Goal: Find specific page/section: Find specific page/section

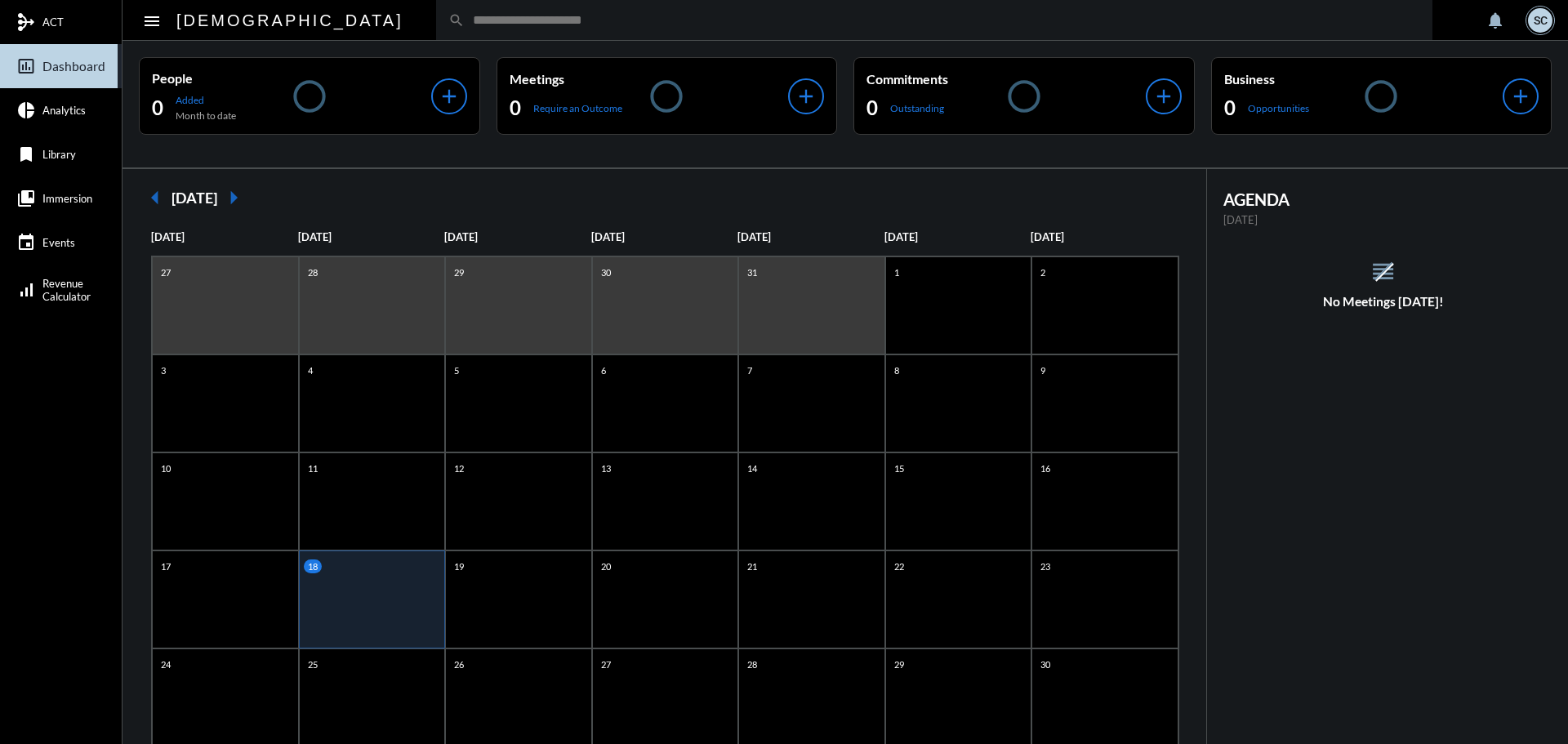
click at [465, 24] on input "text" at bounding box center [943, 19] width 956 height 14
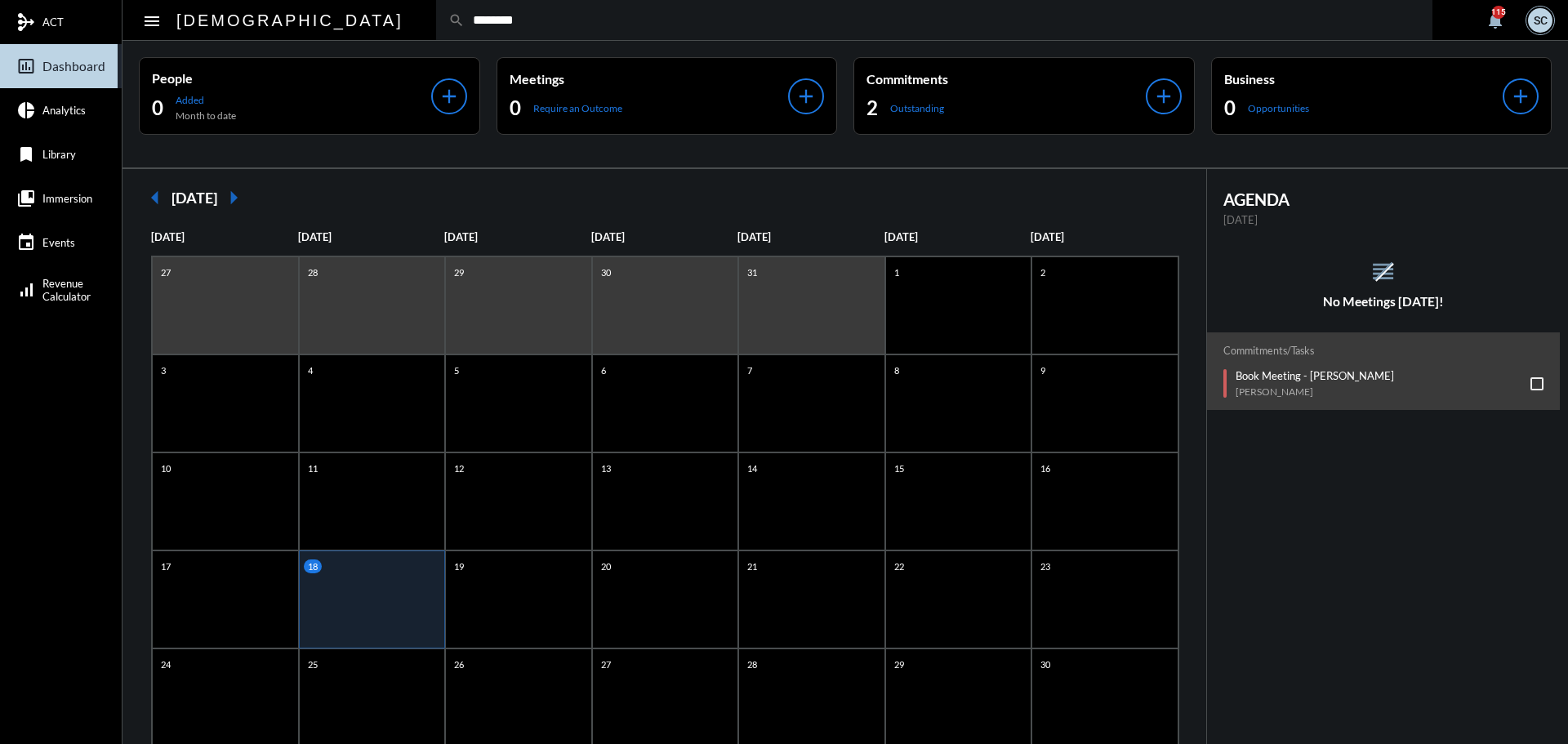
type input "********"
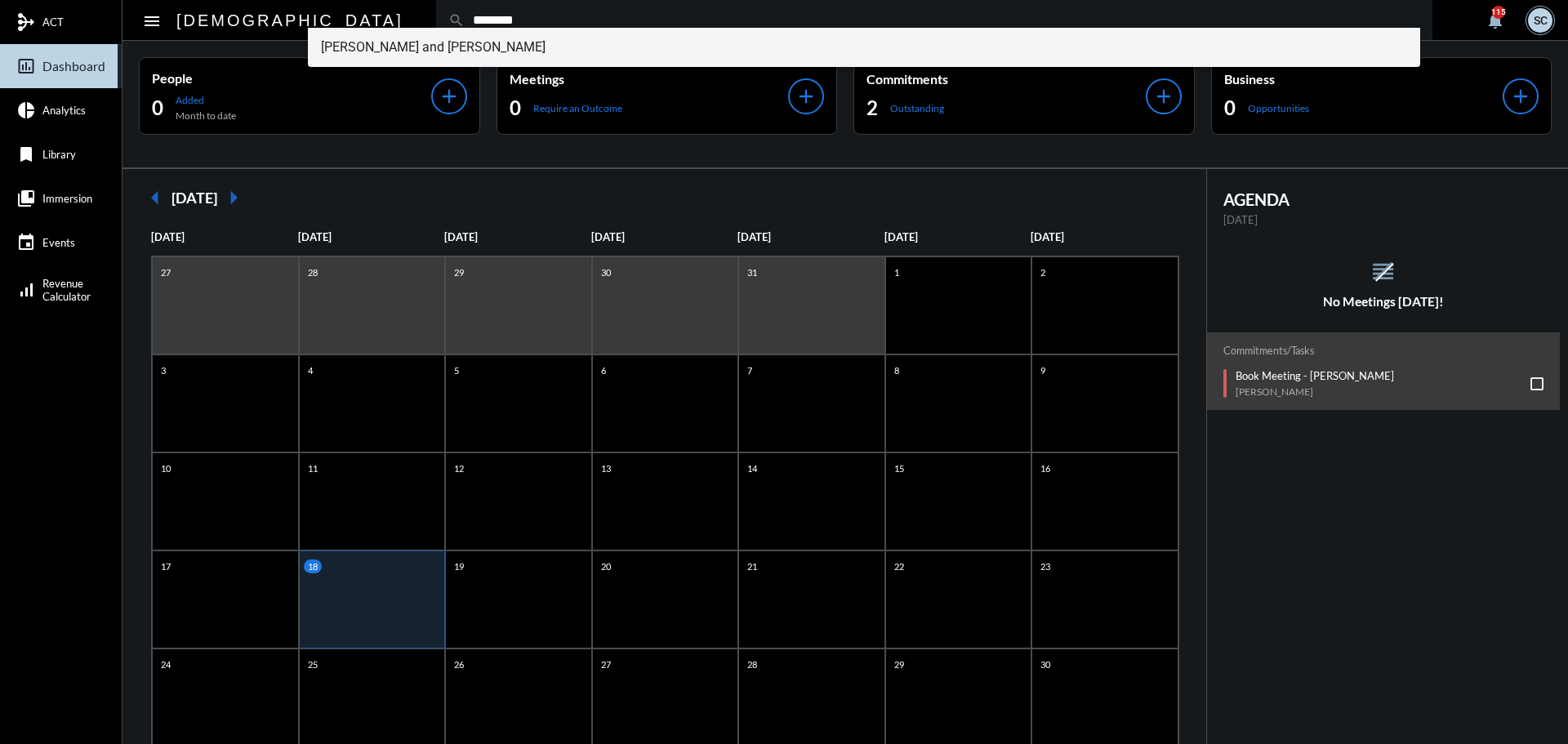
click at [467, 55] on span "[PERSON_NAME] and [PERSON_NAME]" at bounding box center [865, 46] width 1087 height 39
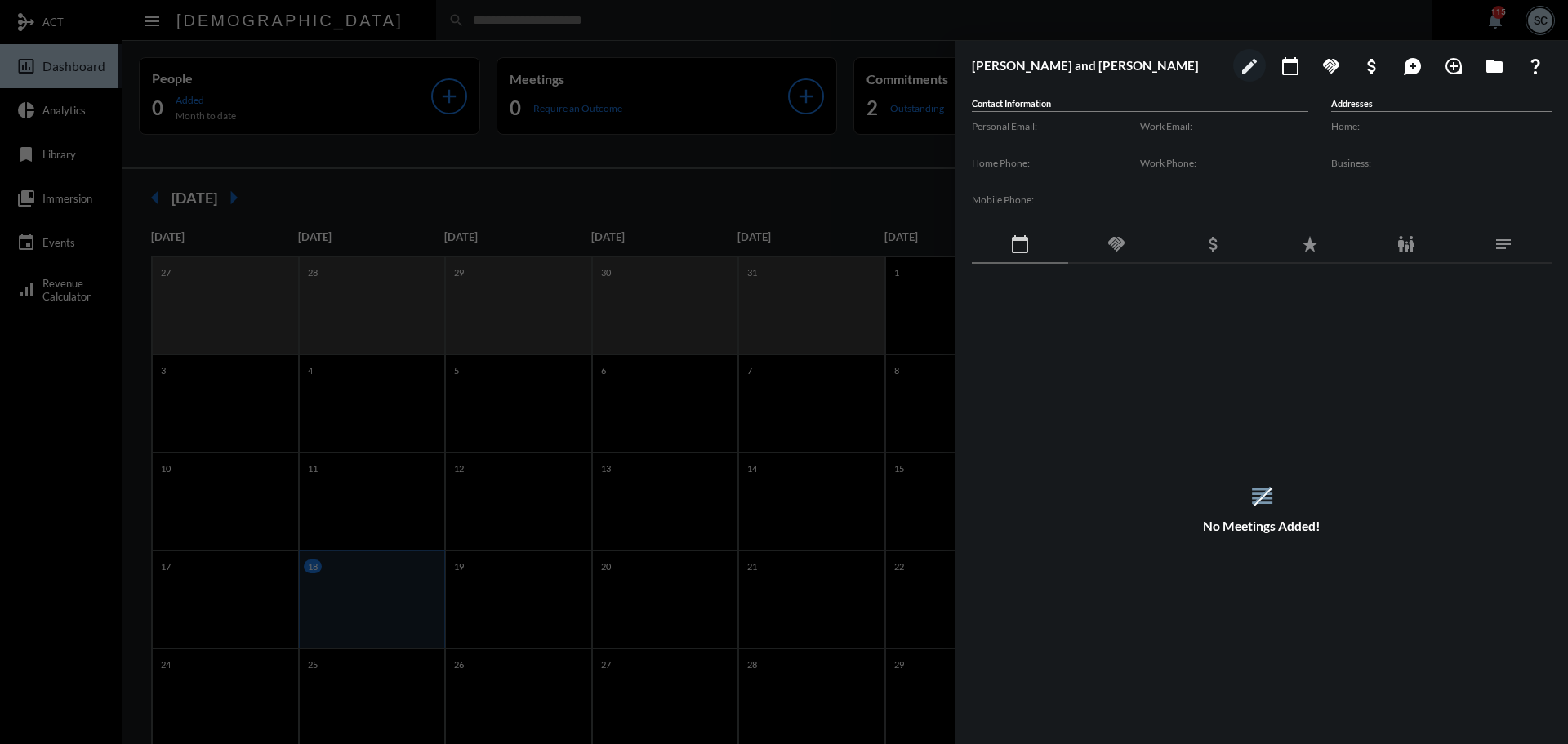
click at [1114, 253] on mat-icon "handshake" at bounding box center [1116, 243] width 19 height 19
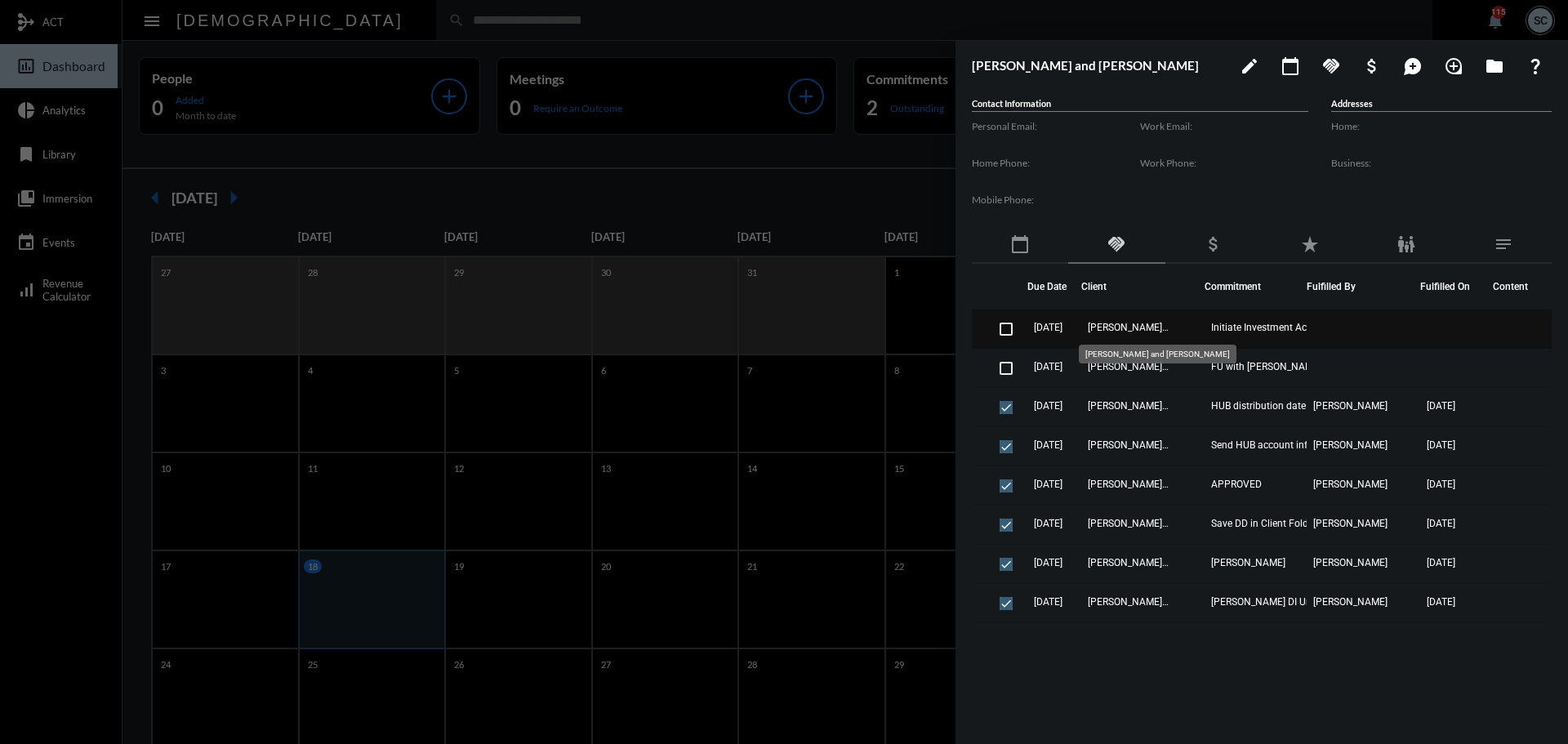
click at [1121, 332] on span "[PERSON_NAME] and [PERSON_NAME]" at bounding box center [1129, 327] width 82 height 12
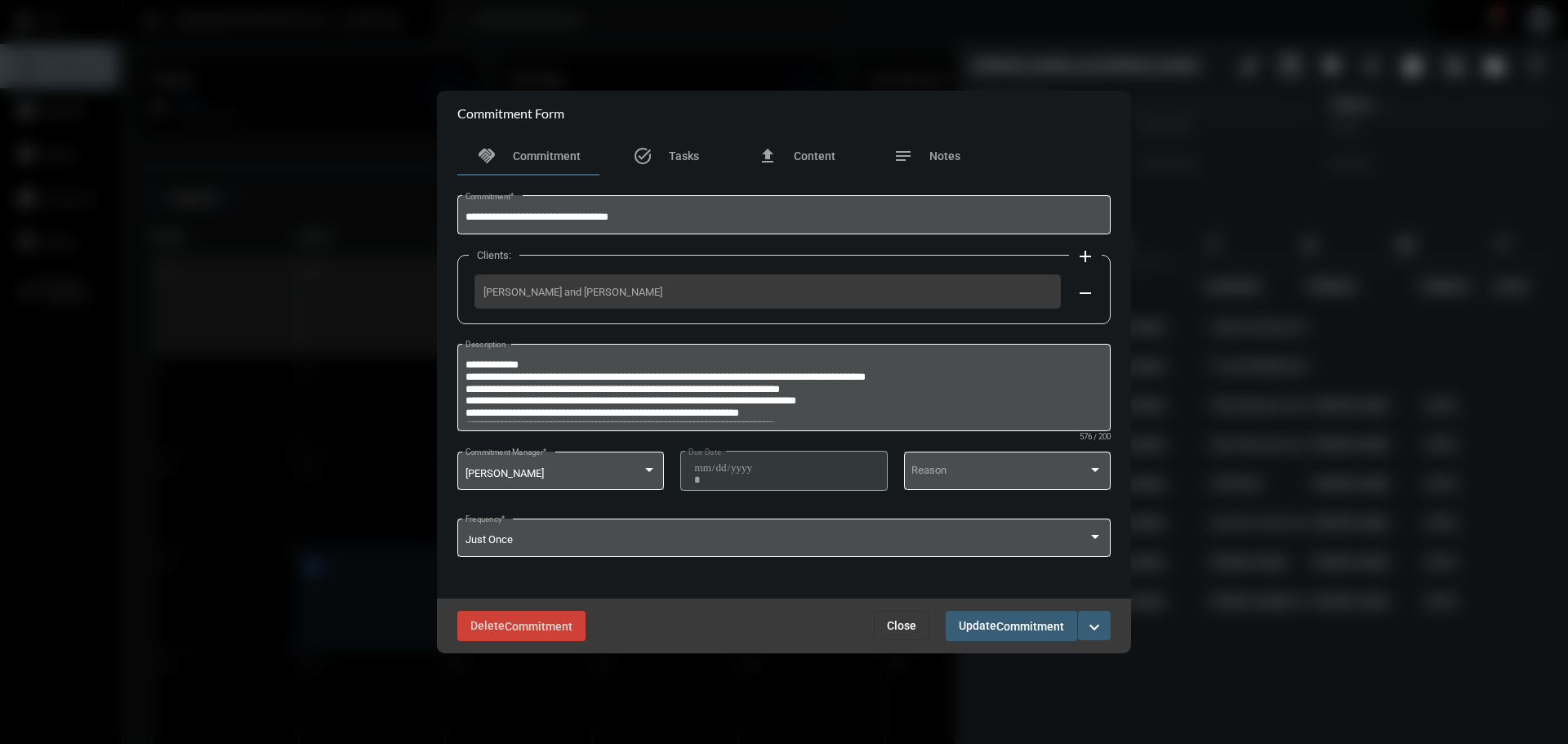
click at [897, 619] on span "Close" at bounding box center [901, 625] width 29 height 13
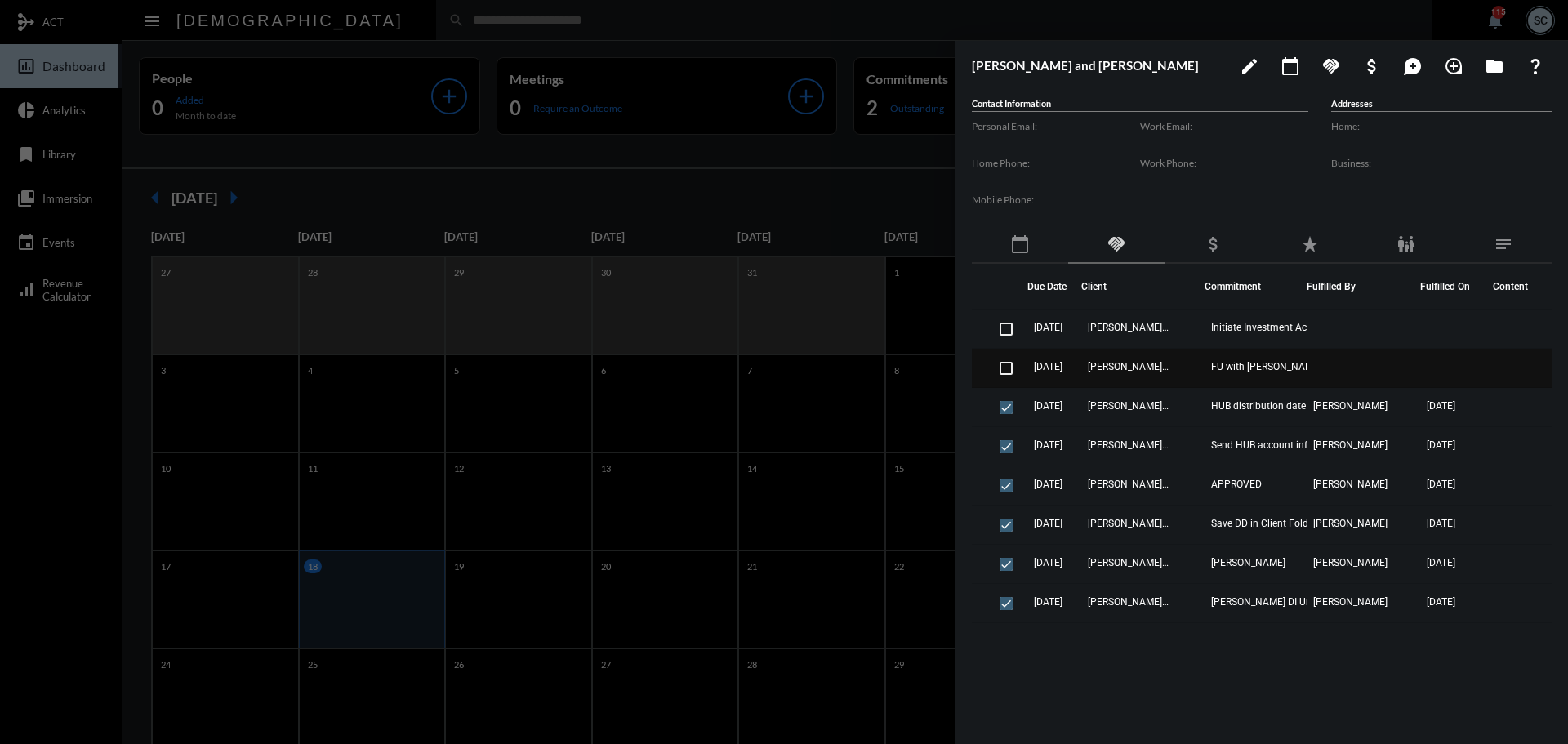
click at [1188, 361] on td "[PERSON_NAME] and [PERSON_NAME]" at bounding box center [1143, 367] width 123 height 39
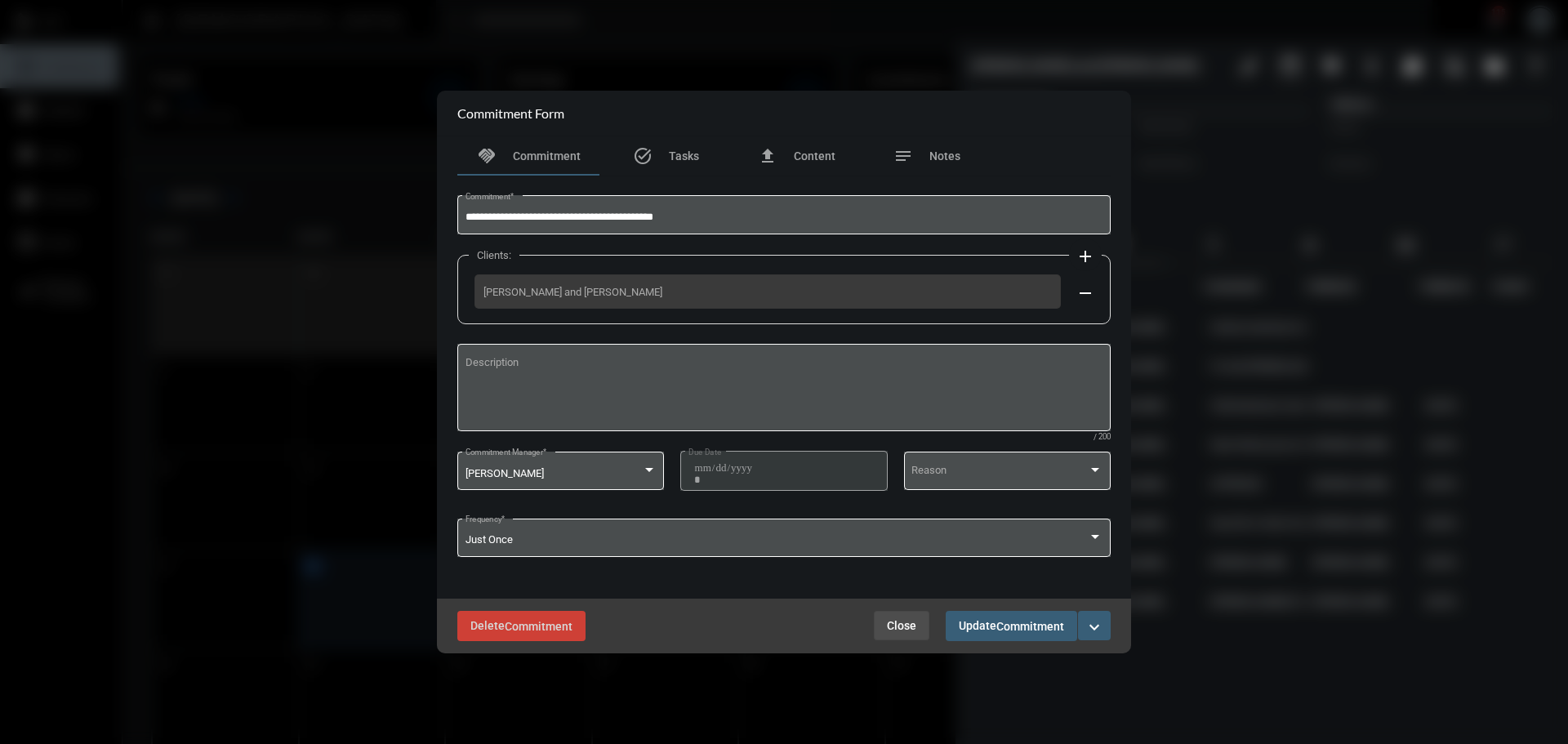
drag, startPoint x: 898, startPoint y: 625, endPoint x: 899, endPoint y: 616, distance: 9.1
click at [898, 625] on span "Close" at bounding box center [901, 625] width 29 height 13
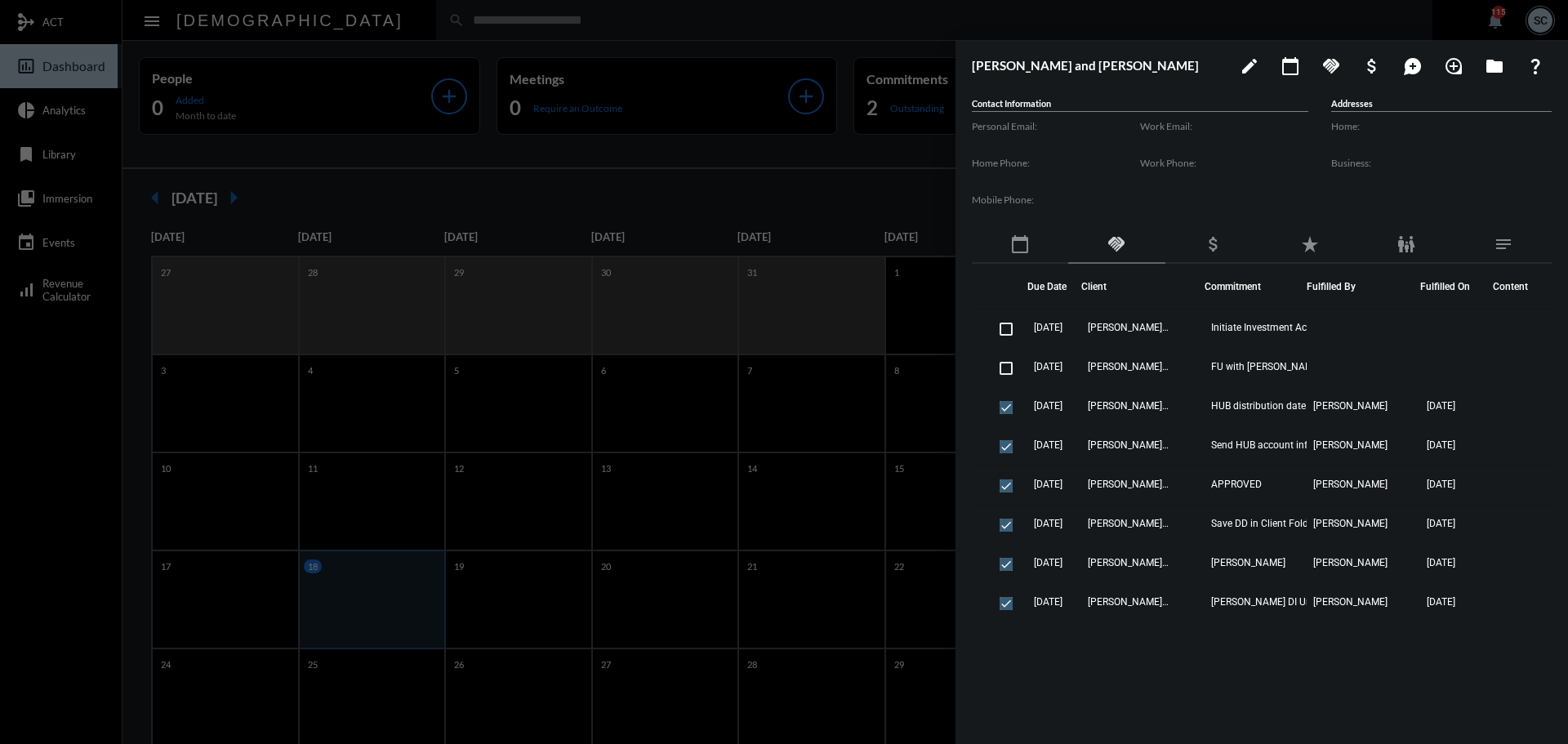
click at [780, 177] on div at bounding box center [784, 372] width 1568 height 744
